Goal: Transaction & Acquisition: Purchase product/service

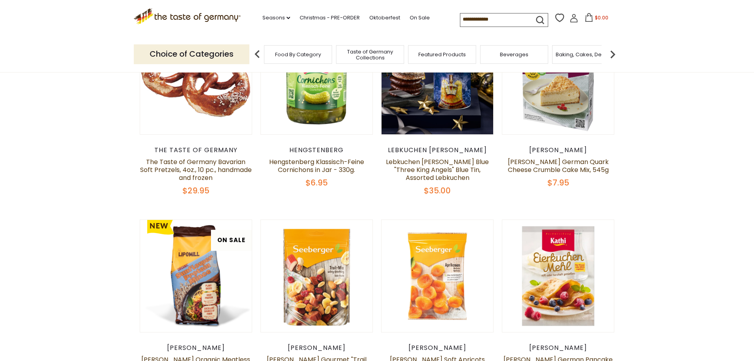
scroll to position [119, 0]
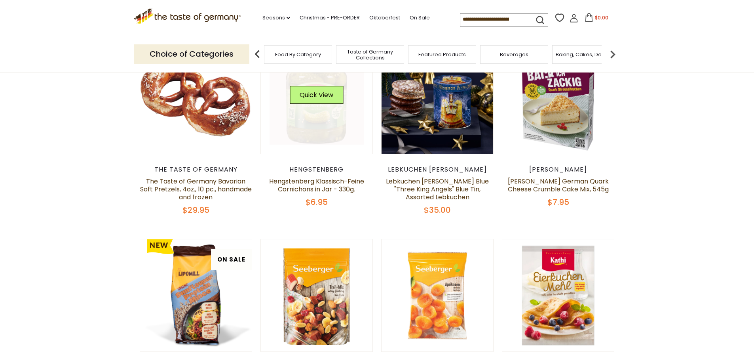
click at [325, 120] on link at bounding box center [317, 98] width 94 height 94
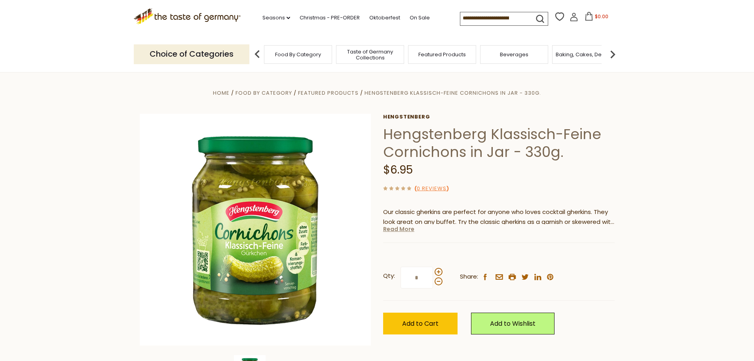
click at [391, 230] on link "Read More" at bounding box center [398, 229] width 31 height 8
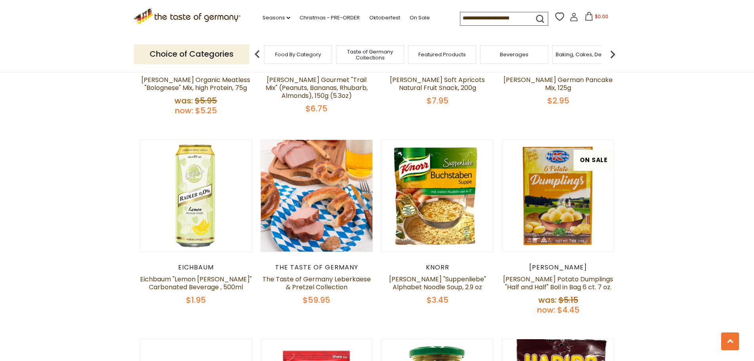
scroll to position [435, 0]
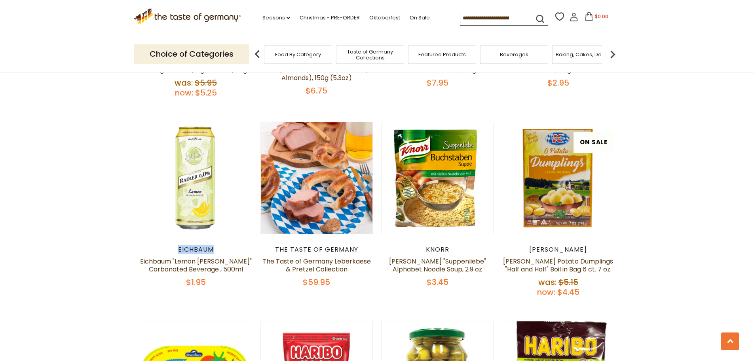
drag, startPoint x: 221, startPoint y: 247, endPoint x: 167, endPoint y: 240, distance: 53.9
click at [167, 240] on article "Quick View Eichbaum Eichbaum "Lemon Radler" Carbonated Beverage , 500ml $1.95" at bounding box center [196, 205] width 113 height 166
copy div "Eichbaum"
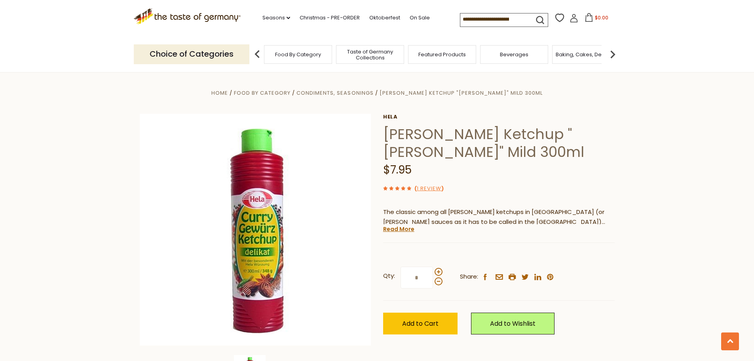
scroll to position [1059, 0]
